Goal: Navigation & Orientation: Understand site structure

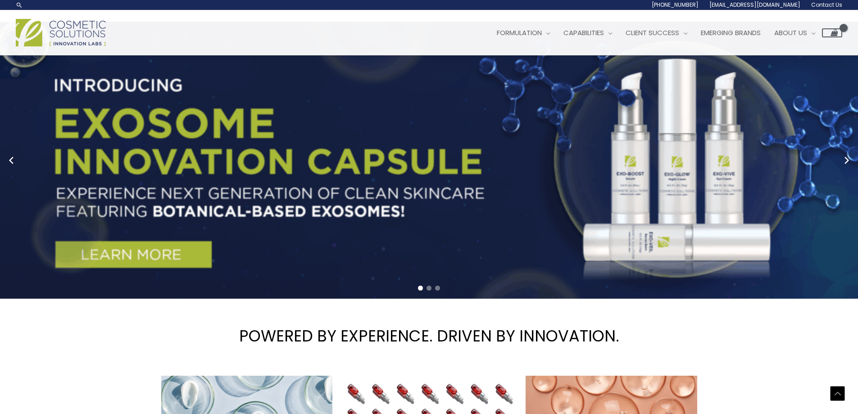
scroll to position [45, 0]
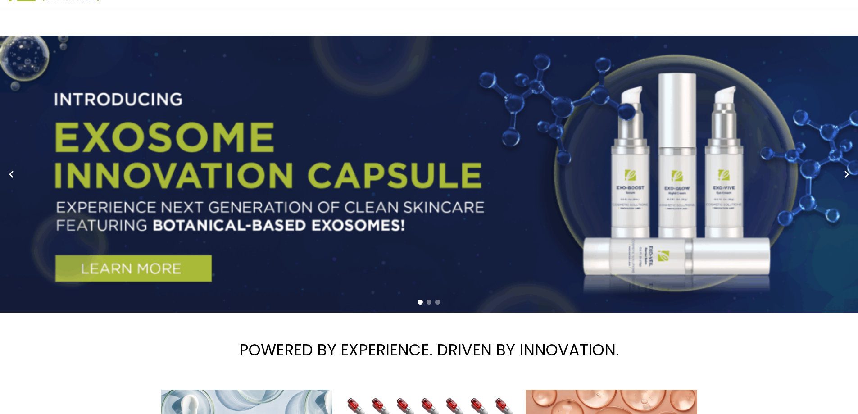
click at [429, 301] on span "Go to slide 2" at bounding box center [429, 302] width 5 height 5
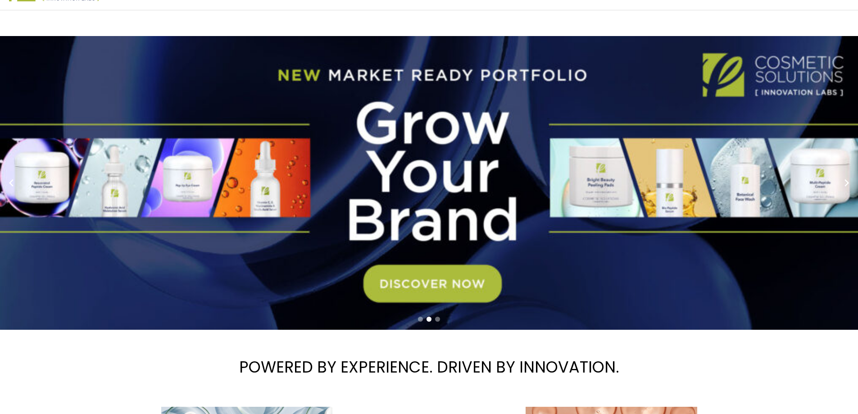
click at [437, 319] on span "Go to slide 3" at bounding box center [437, 319] width 5 height 5
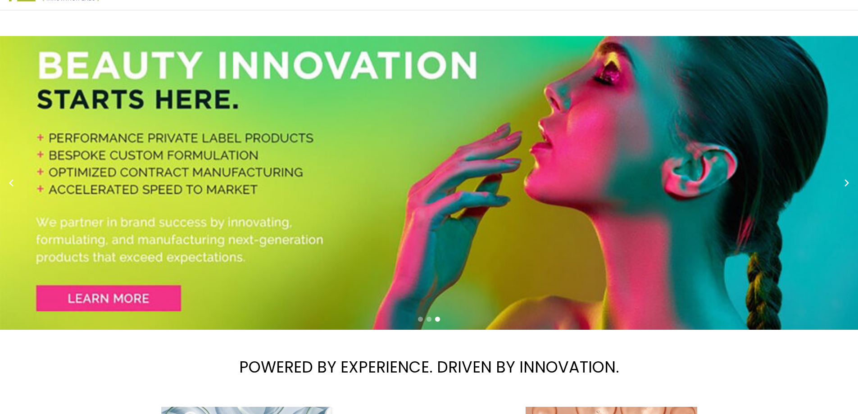
click at [430, 318] on span "Go to slide 2" at bounding box center [429, 319] width 5 height 5
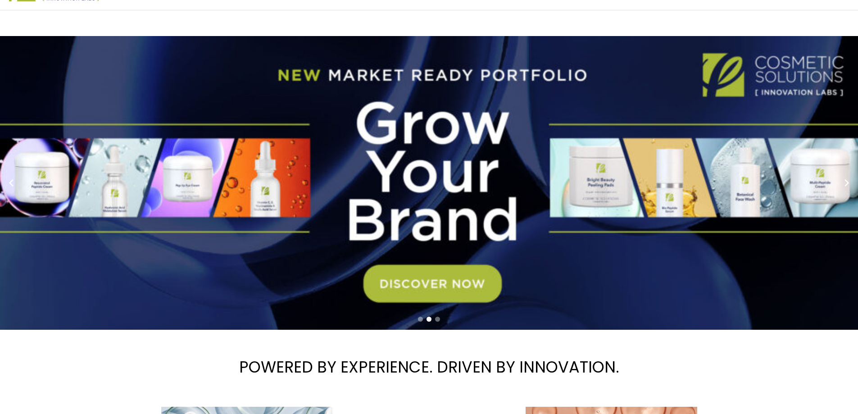
click at [415, 320] on div at bounding box center [429, 320] width 858 height 12
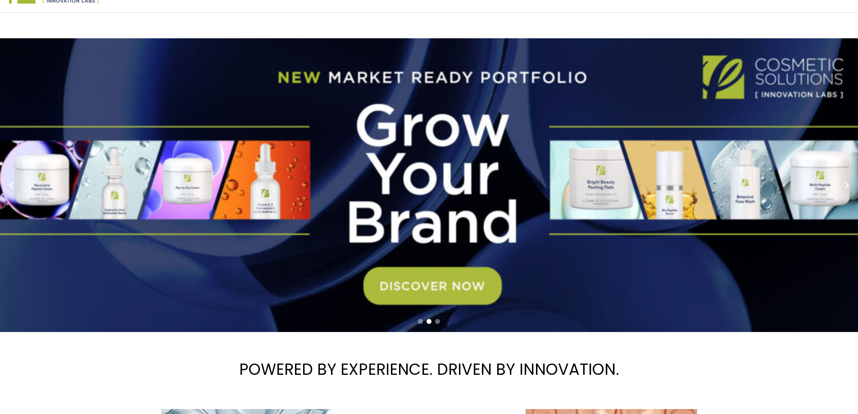
scroll to position [0, 0]
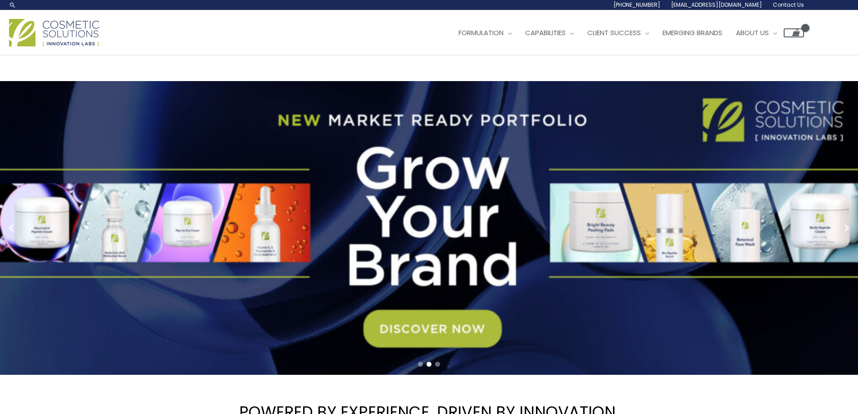
click at [71, 45] on img at bounding box center [54, 32] width 90 height 27
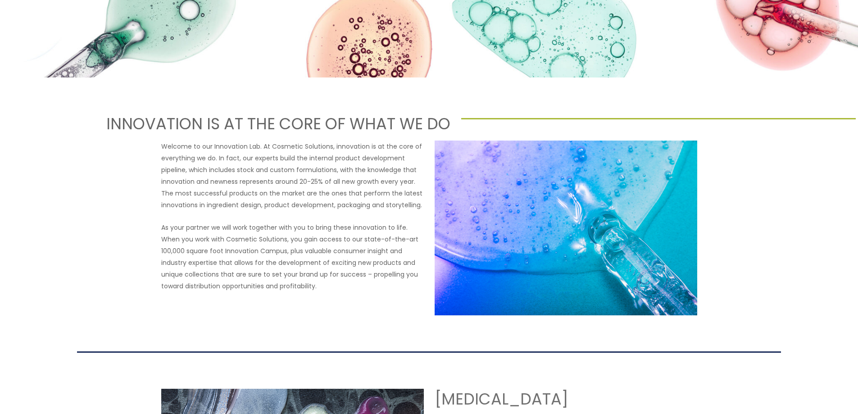
drag, startPoint x: 660, startPoint y: 160, endPoint x: 649, endPoint y: 252, distance: 92.6
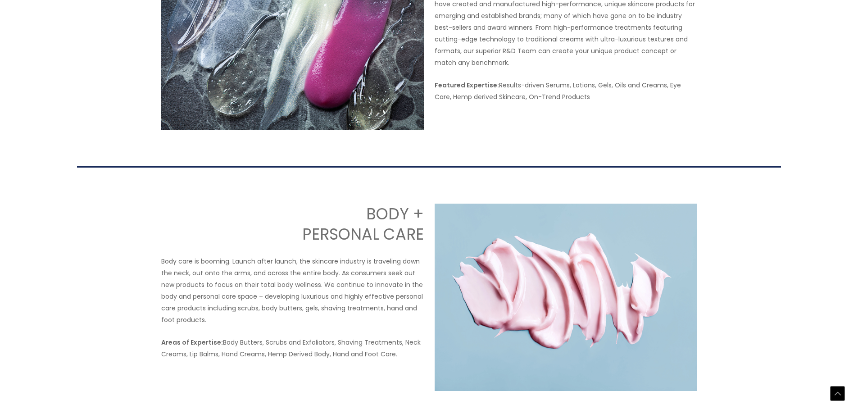
scroll to position [812, 0]
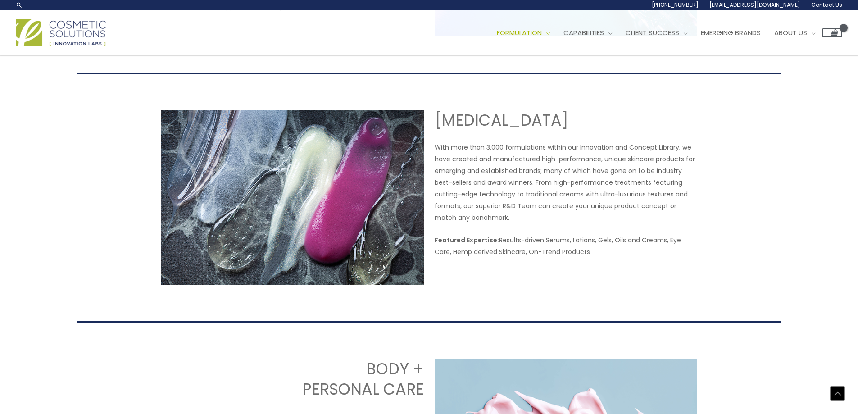
drag, startPoint x: 689, startPoint y: 204, endPoint x: 693, endPoint y: 159, distance: 44.8
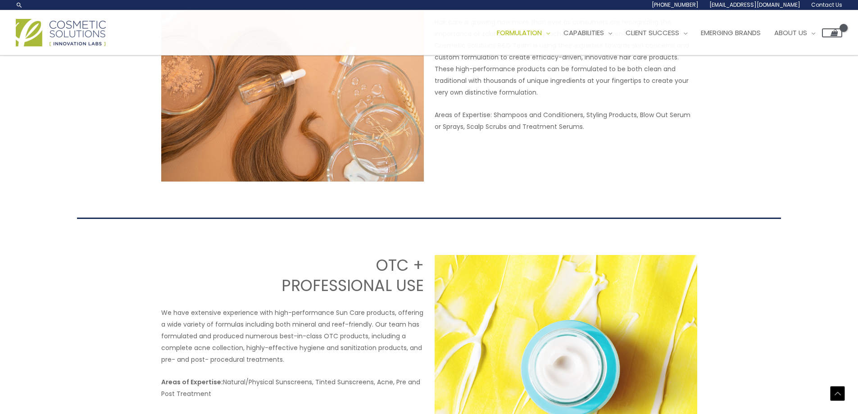
scroll to position [0, 0]
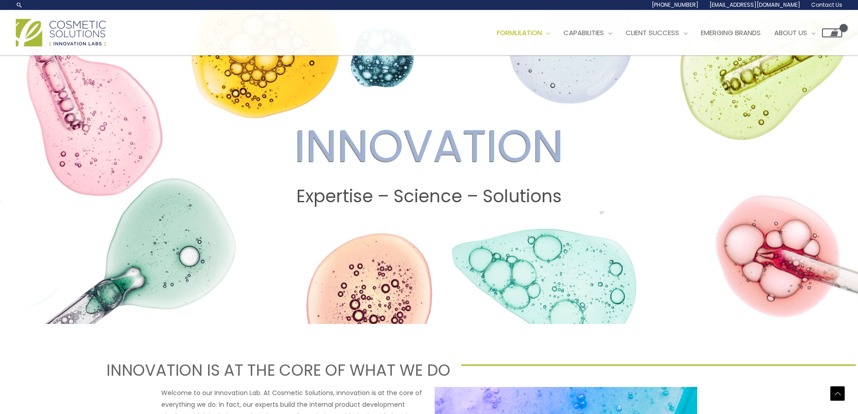
drag, startPoint x: 691, startPoint y: 172, endPoint x: 688, endPoint y: -30, distance: 201.5
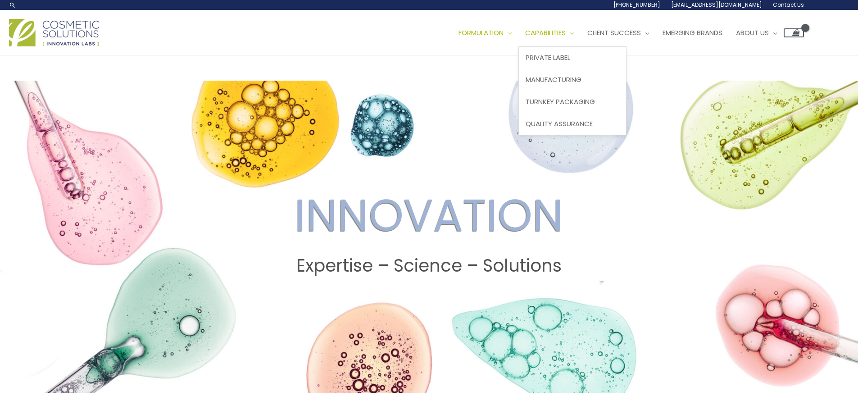
click at [581, 39] on link "Capabilities" at bounding box center [550, 32] width 62 height 27
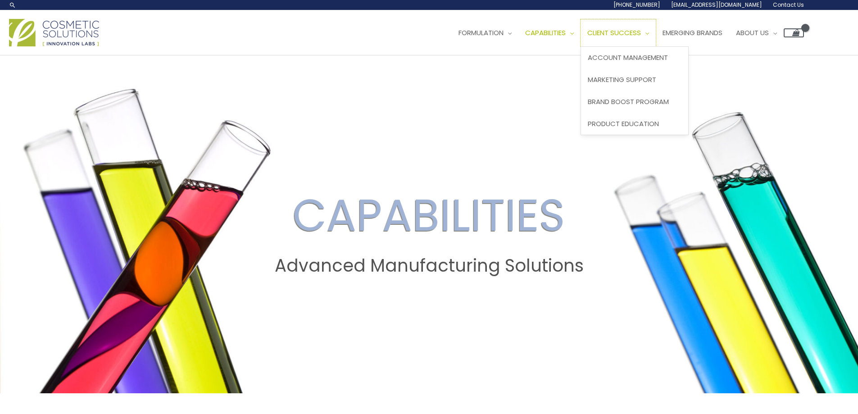
click at [619, 34] on span "Client Success" at bounding box center [615, 32] width 54 height 9
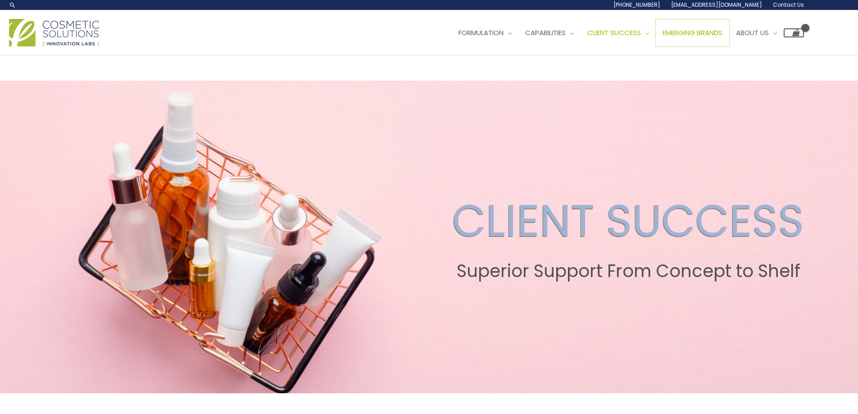
click at [721, 36] on span "Emerging Brands" at bounding box center [693, 32] width 60 height 9
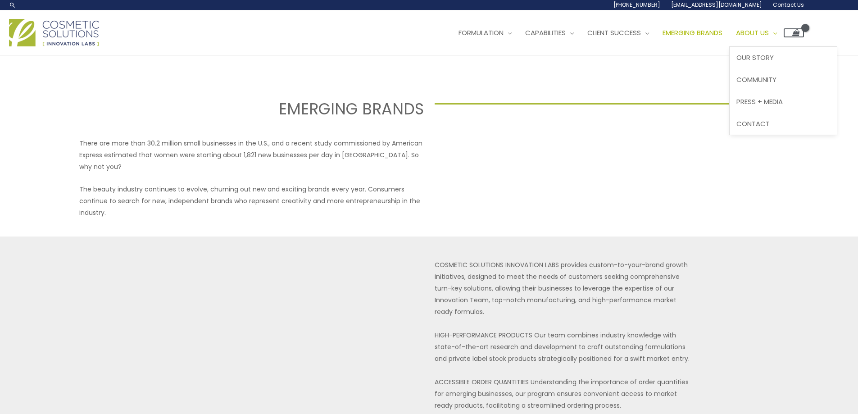
click at [765, 30] on span "About Us" at bounding box center [752, 32] width 33 height 9
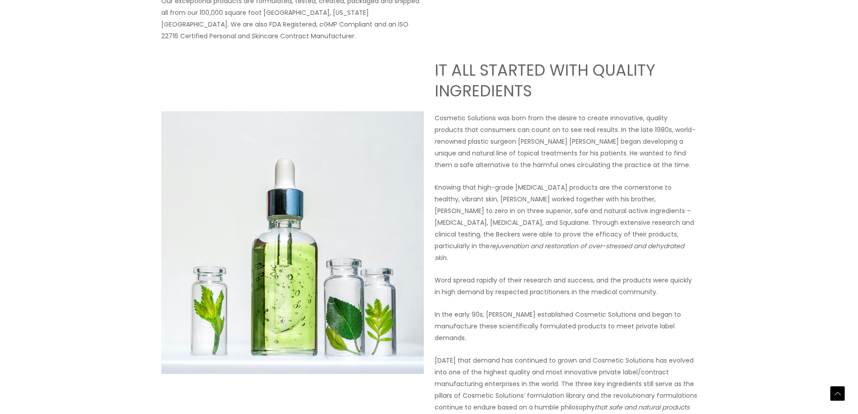
drag, startPoint x: 292, startPoint y: 135, endPoint x: 275, endPoint y: 189, distance: 56.9
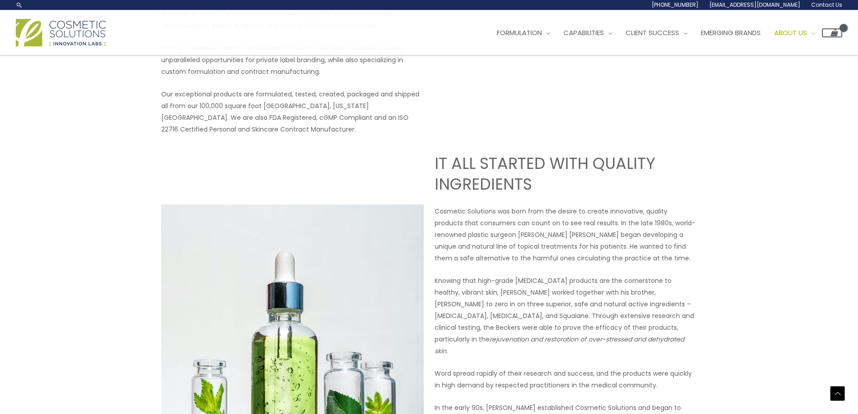
scroll to position [213, 0]
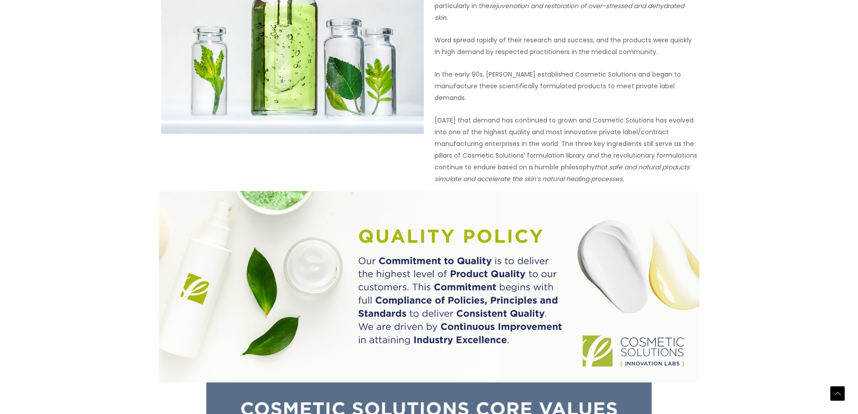
drag, startPoint x: 536, startPoint y: 269, endPoint x: 511, endPoint y: 342, distance: 77.8
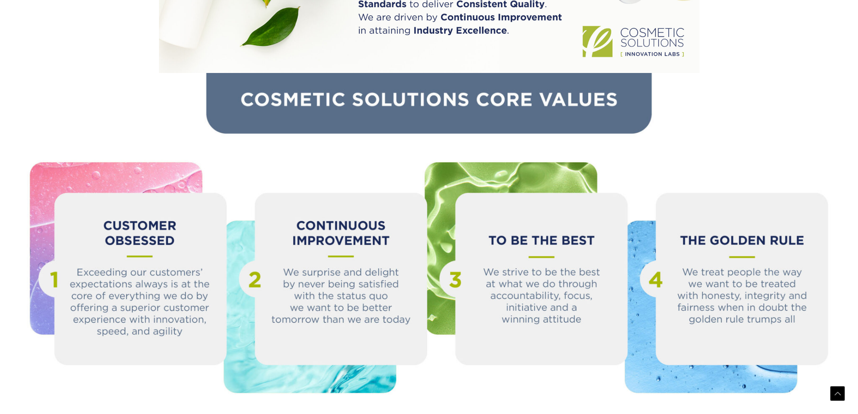
scroll to position [1005, 0]
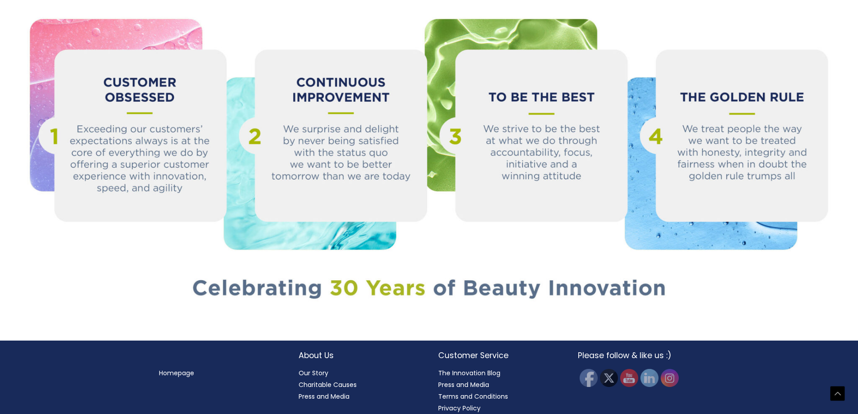
click at [313, 369] on link "Our Story" at bounding box center [314, 373] width 30 height 9
